Goal: Connect with others: Connect with others

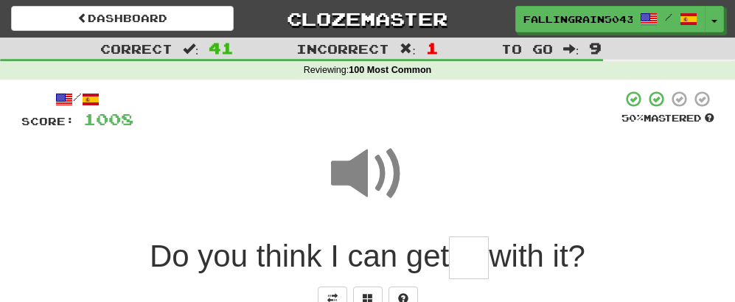
scroll to position [122, 0]
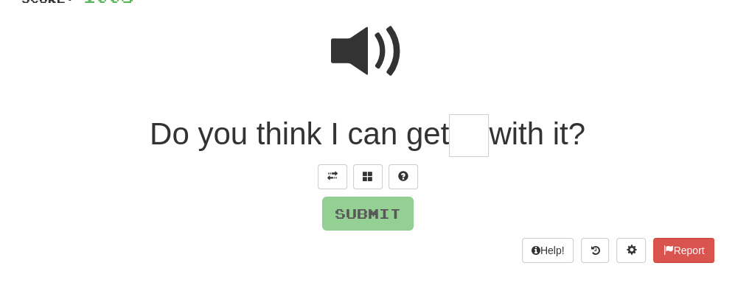
click at [356, 63] on span at bounding box center [368, 52] width 74 height 74
click at [366, 45] on span at bounding box center [368, 52] width 74 height 74
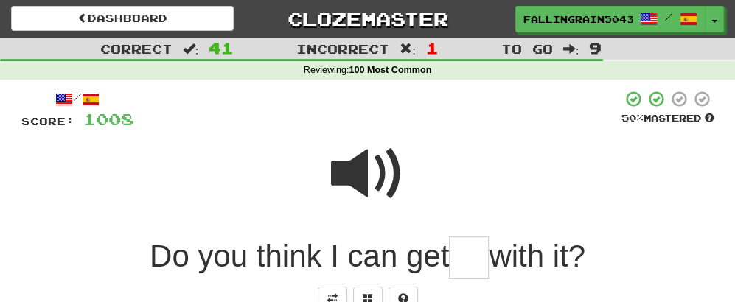
click at [353, 170] on span at bounding box center [368, 174] width 74 height 74
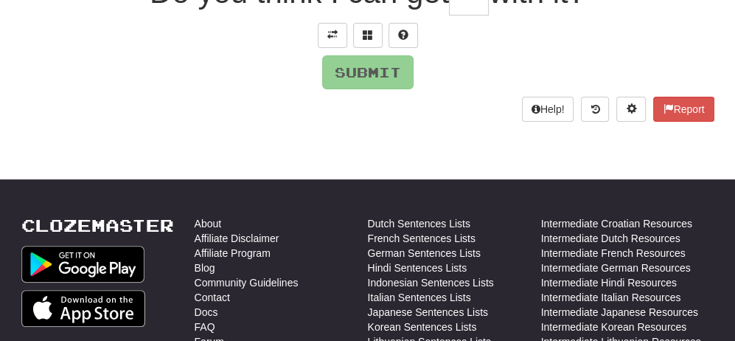
scroll to position [0, 0]
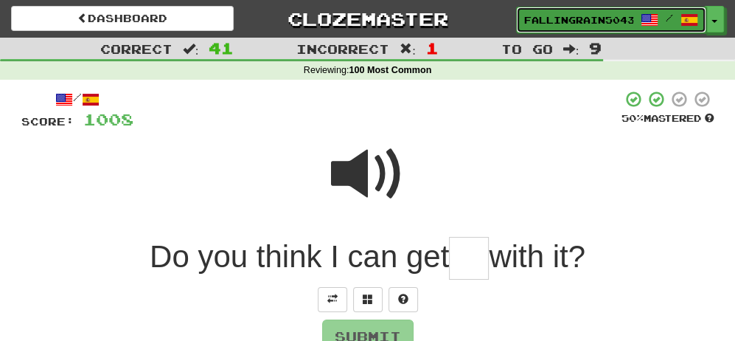
click at [553, 29] on link "FallingRain5043 /" at bounding box center [611, 20] width 190 height 27
